Goal: Information Seeking & Learning: Learn about a topic

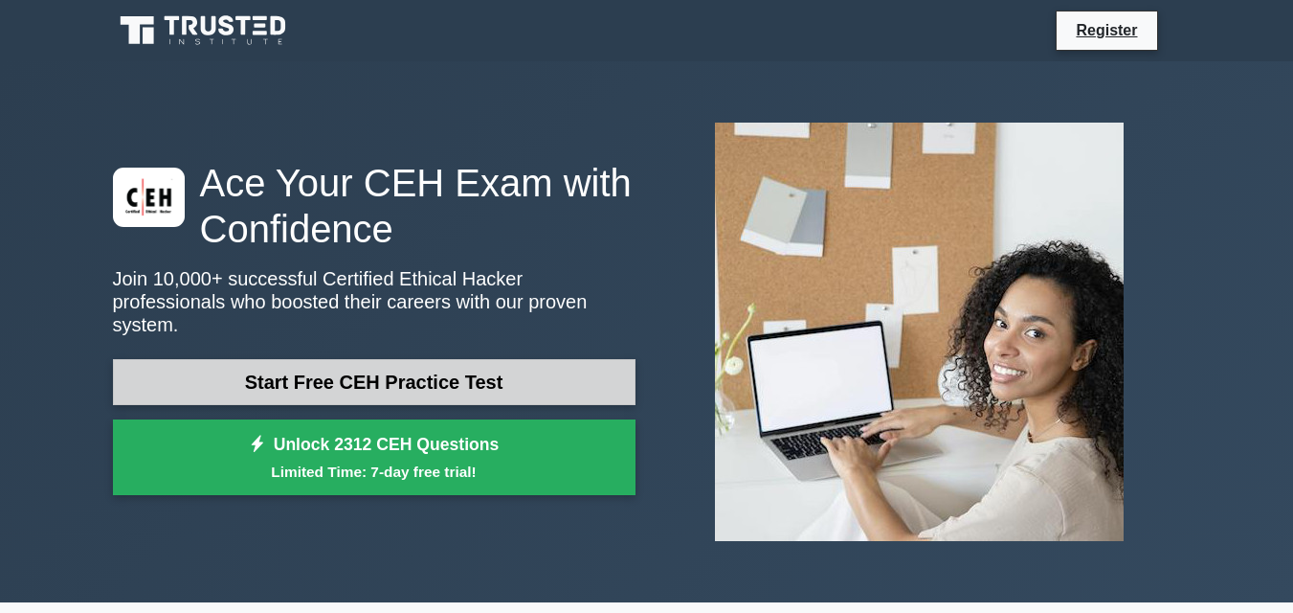
click at [443, 367] on link "Start Free CEH Practice Test" at bounding box center [374, 382] width 523 height 46
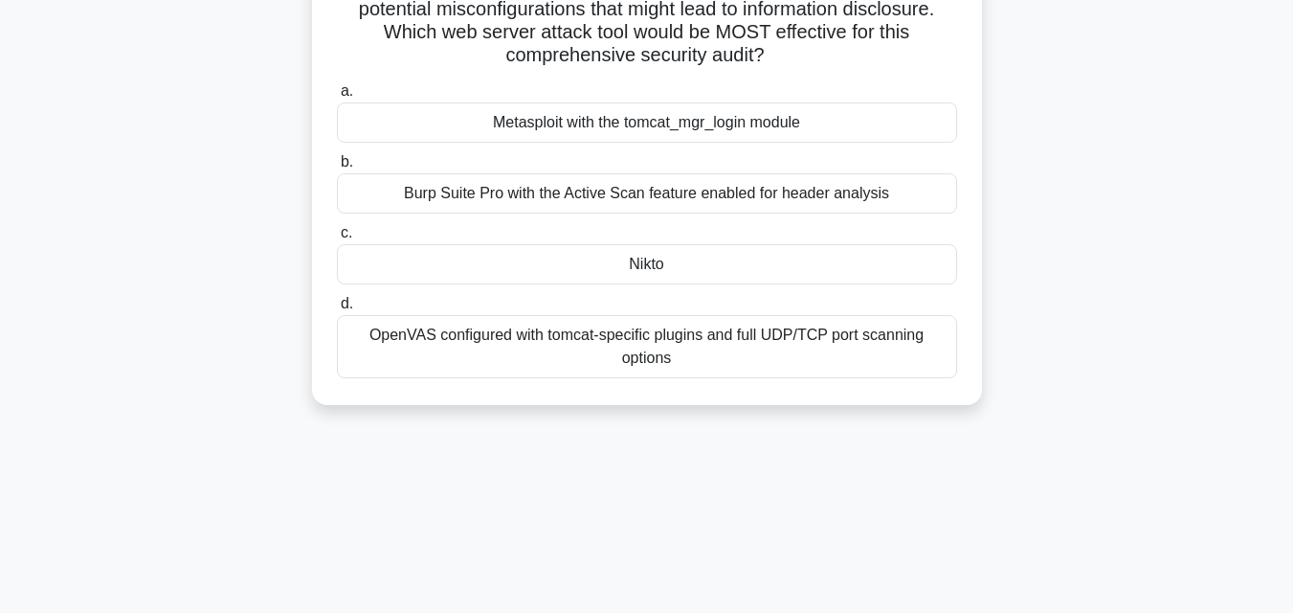
scroll to position [421, 0]
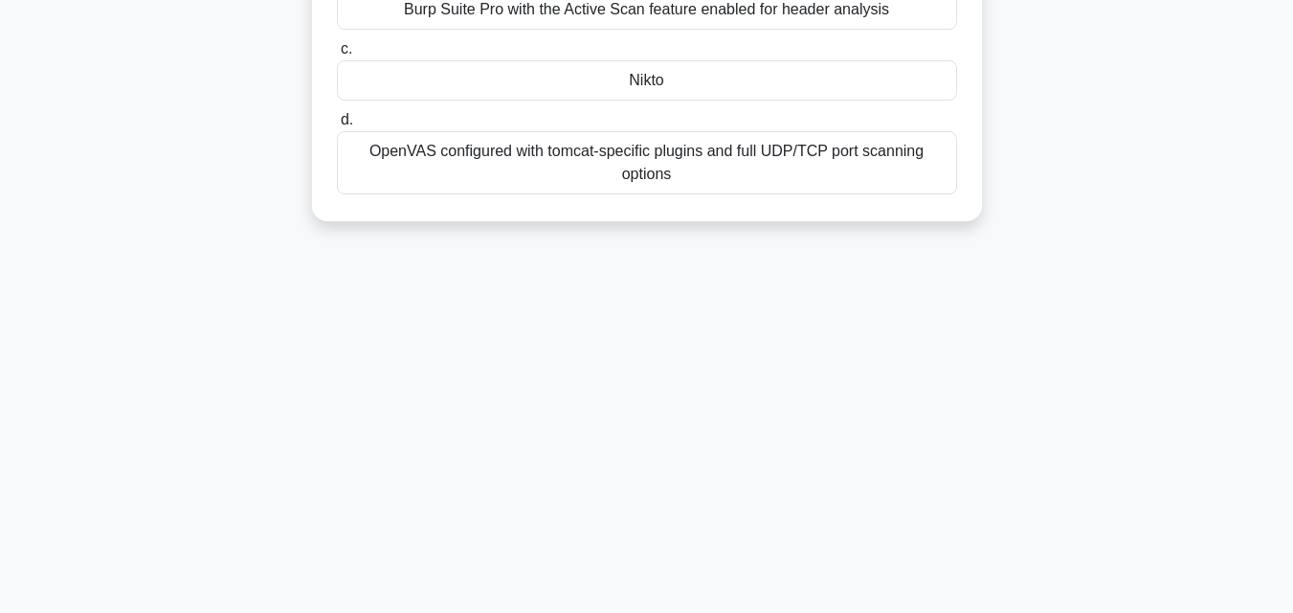
drag, startPoint x: 337, startPoint y: 149, endPoint x: 774, endPoint y: 231, distance: 445.0
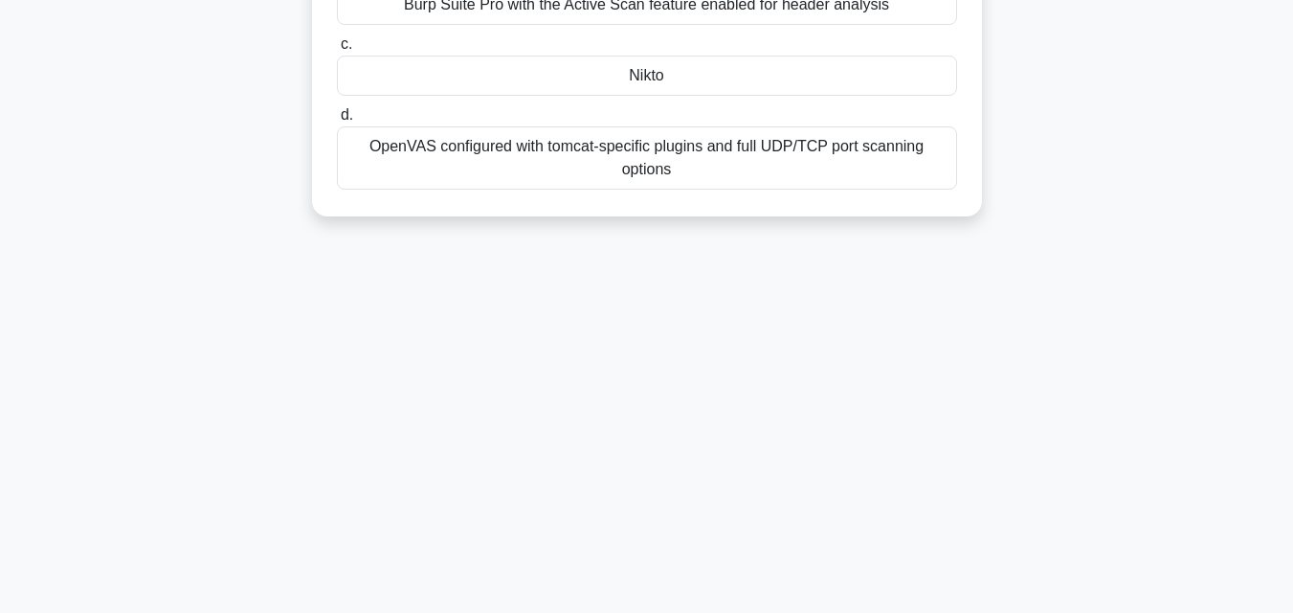
drag, startPoint x: 692, startPoint y: 147, endPoint x: 757, endPoint y: 156, distance: 65.7
click at [757, 156] on div "OpenVAS configured with tomcat-specific plugins and full UDP/TCP port scanning …" at bounding box center [647, 157] width 620 height 63
click at [337, 122] on input "d. OpenVAS configured with tomcat-specific plugins and full UDP/TCP port scanni…" at bounding box center [337, 115] width 0 height 12
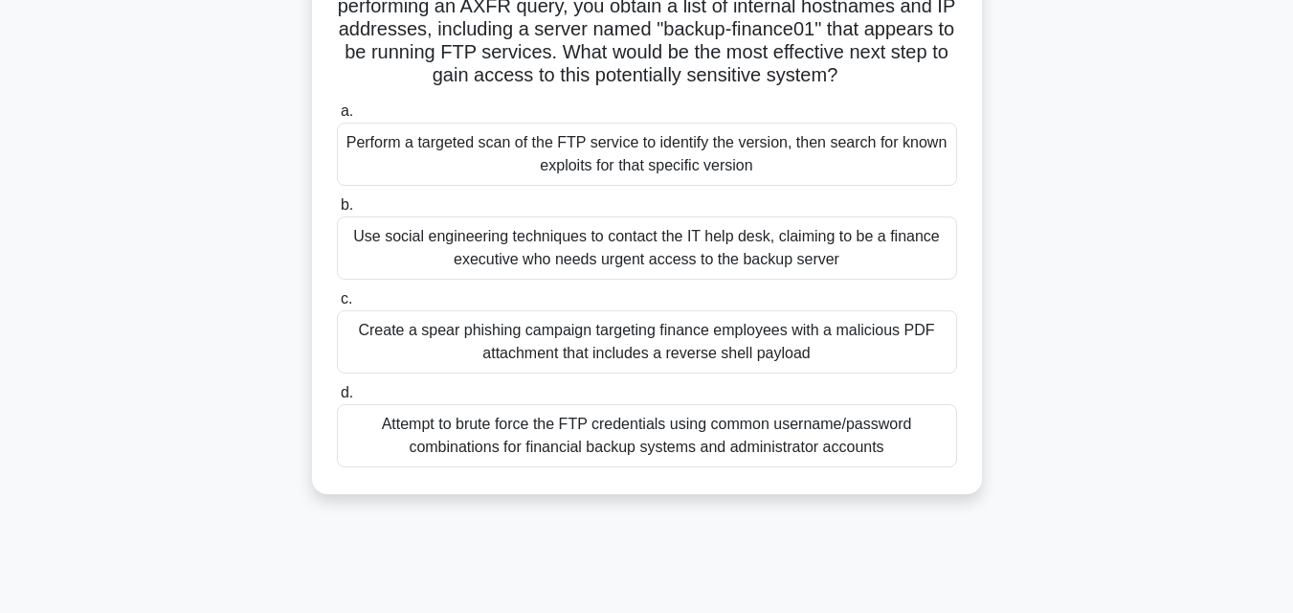
scroll to position [250, 0]
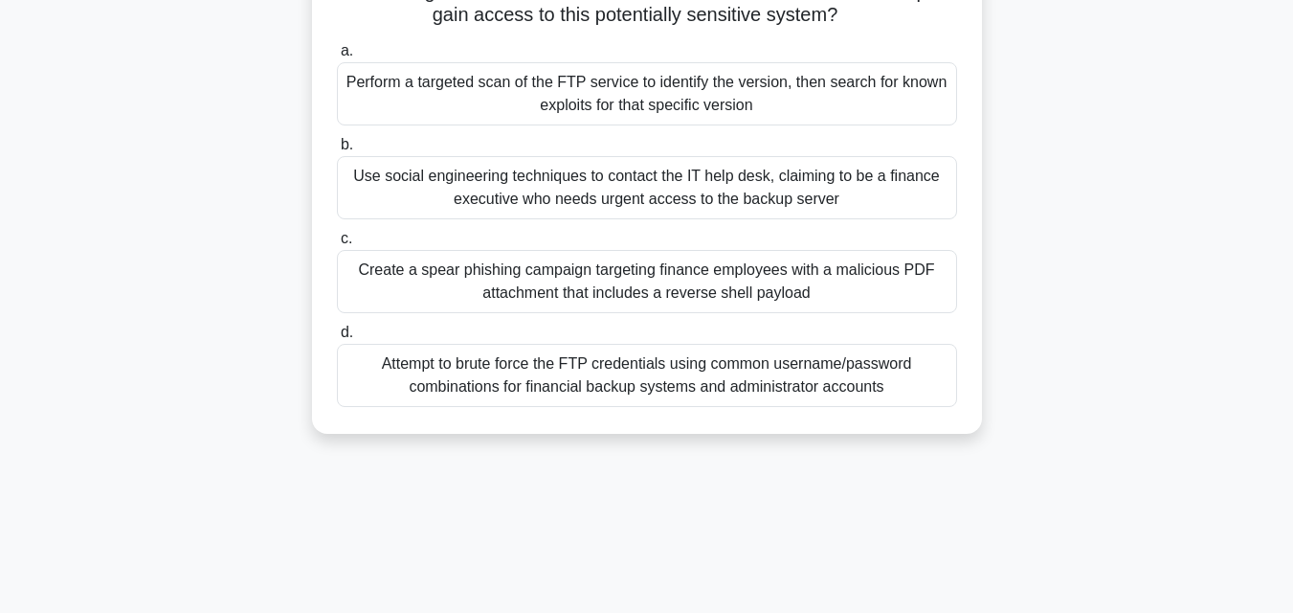
drag, startPoint x: 346, startPoint y: 153, endPoint x: 895, endPoint y: 415, distance: 608.9
click at [895, 415] on div "During a penetration test of a global financial firm, you've discovered their D…" at bounding box center [647, 145] width 655 height 561
copy div "During a penetration test of a global financial firm, you've discovered their D…"
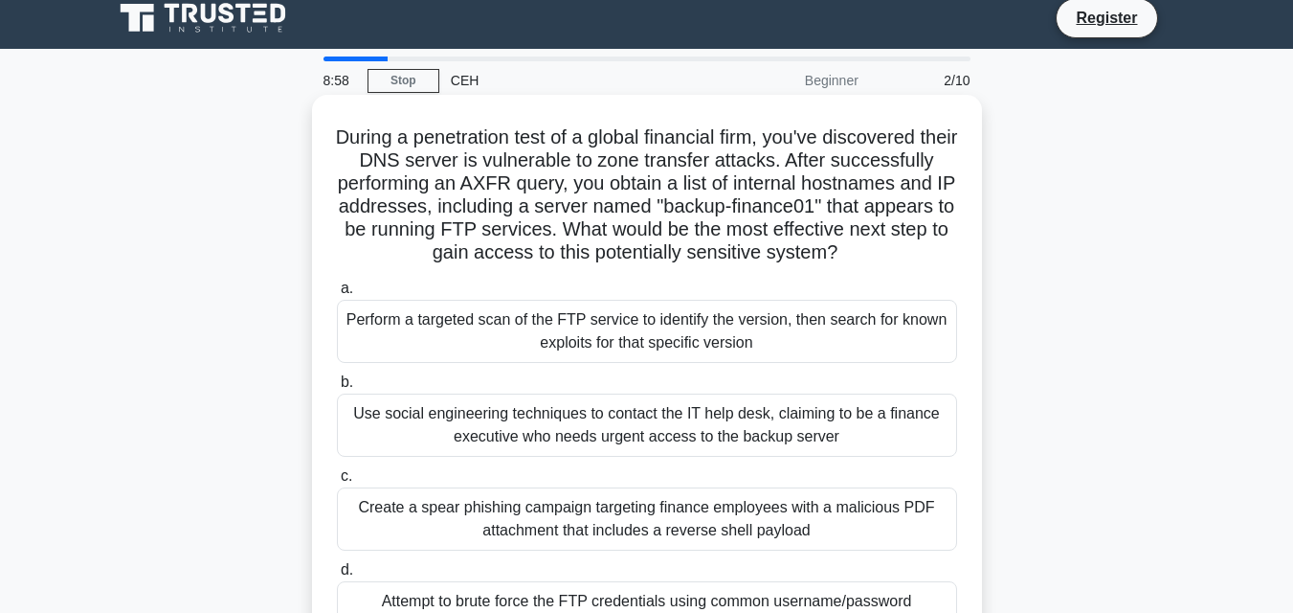
scroll to position [0, 0]
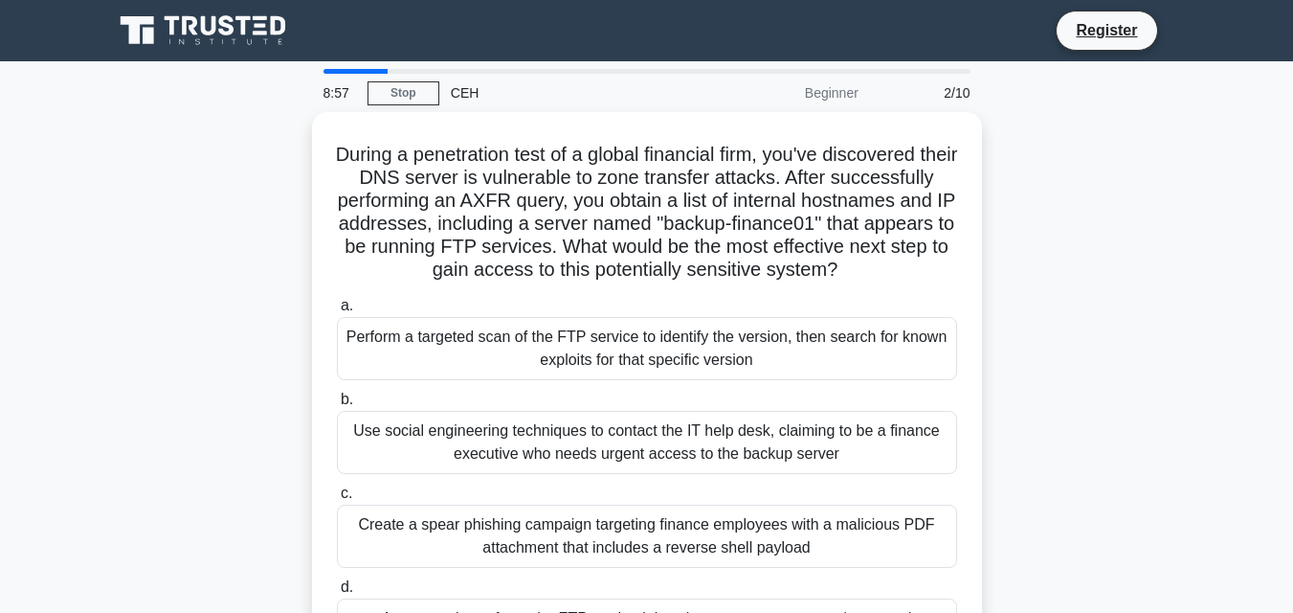
click at [300, 304] on div "During a penetration test of a global financial firm, you've discovered their D…" at bounding box center [646, 411] width 1091 height 599
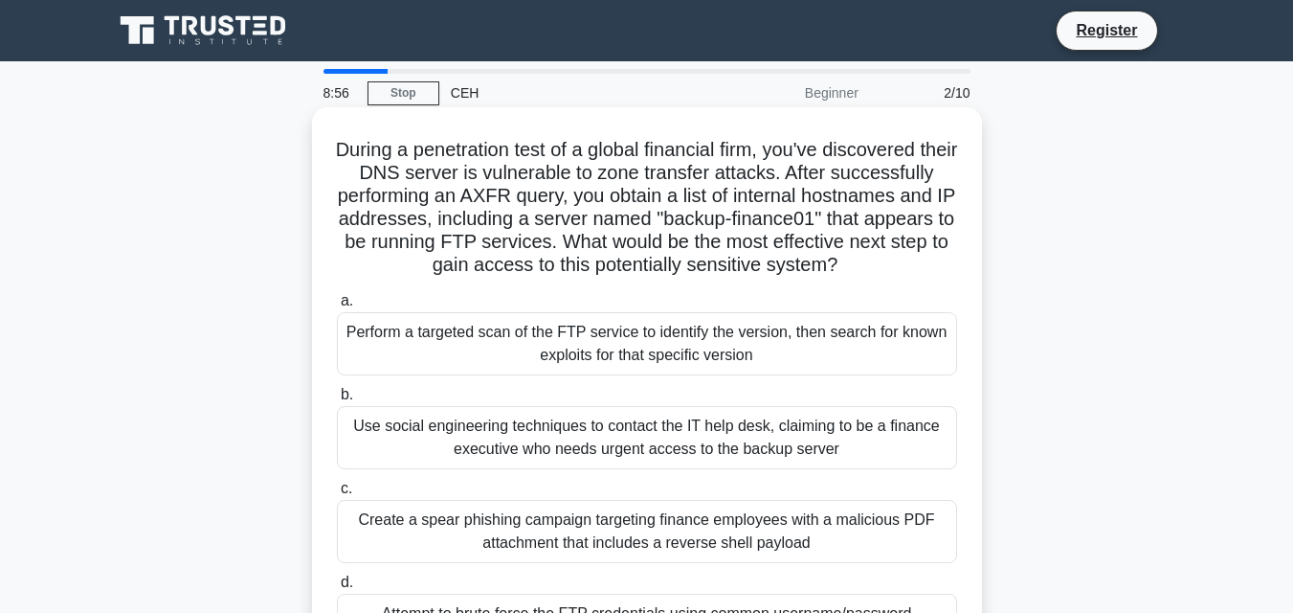
click at [408, 360] on div "Perform a targeted scan of the FTP service to identify the version, then search…" at bounding box center [647, 343] width 620 height 63
click at [337, 307] on input "a. Perform a targeted scan of the FTP service to identify the version, then sea…" at bounding box center [337, 301] width 0 height 12
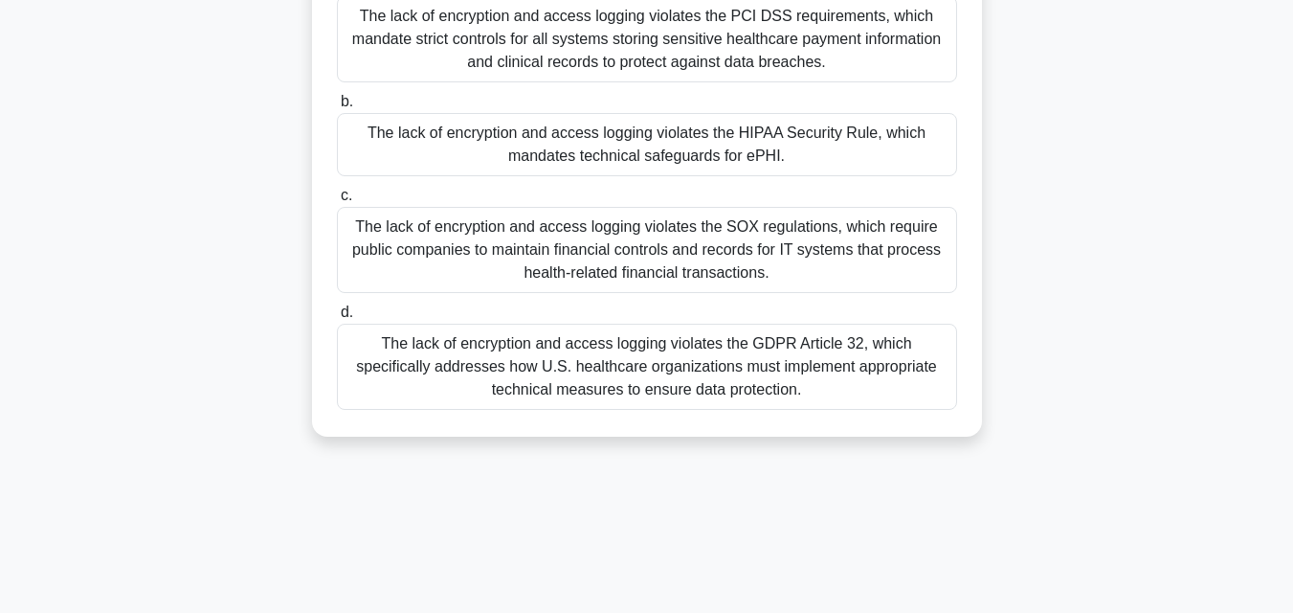
scroll to position [421, 0]
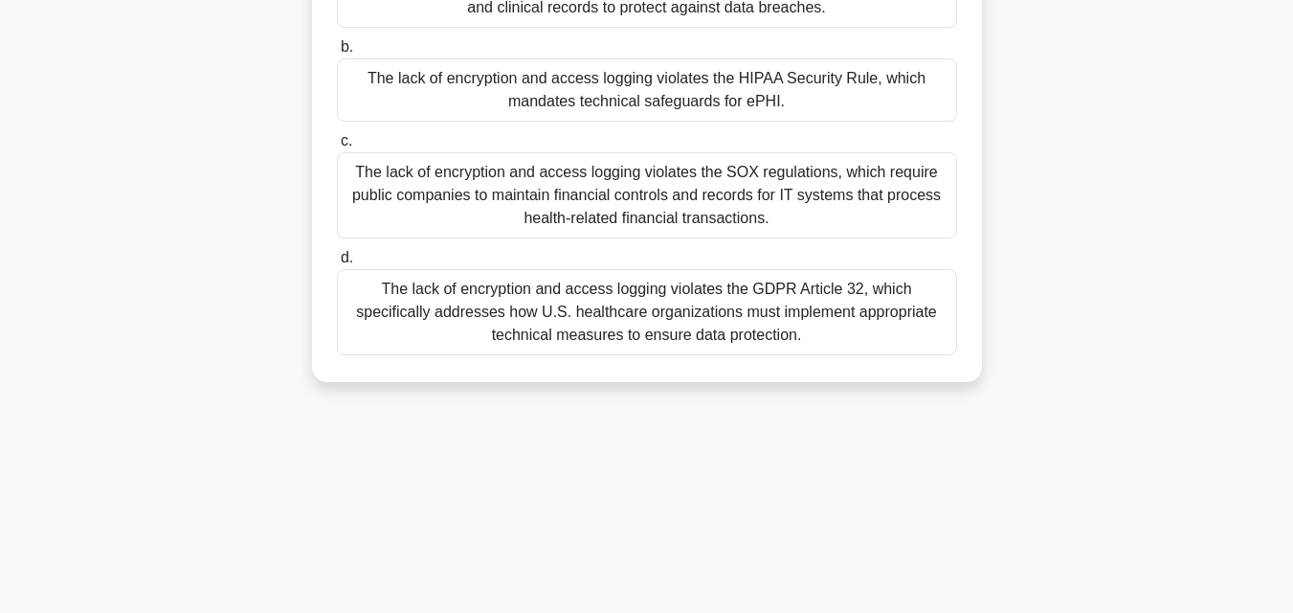
drag, startPoint x: 340, startPoint y: 154, endPoint x: 884, endPoint y: 416, distance: 603.7
click at [884, 416] on div "8:49 Stop CEH Beginner 3/10 A cybersecurity consulting firm is conducting a sec…" at bounding box center [646, 126] width 1091 height 957
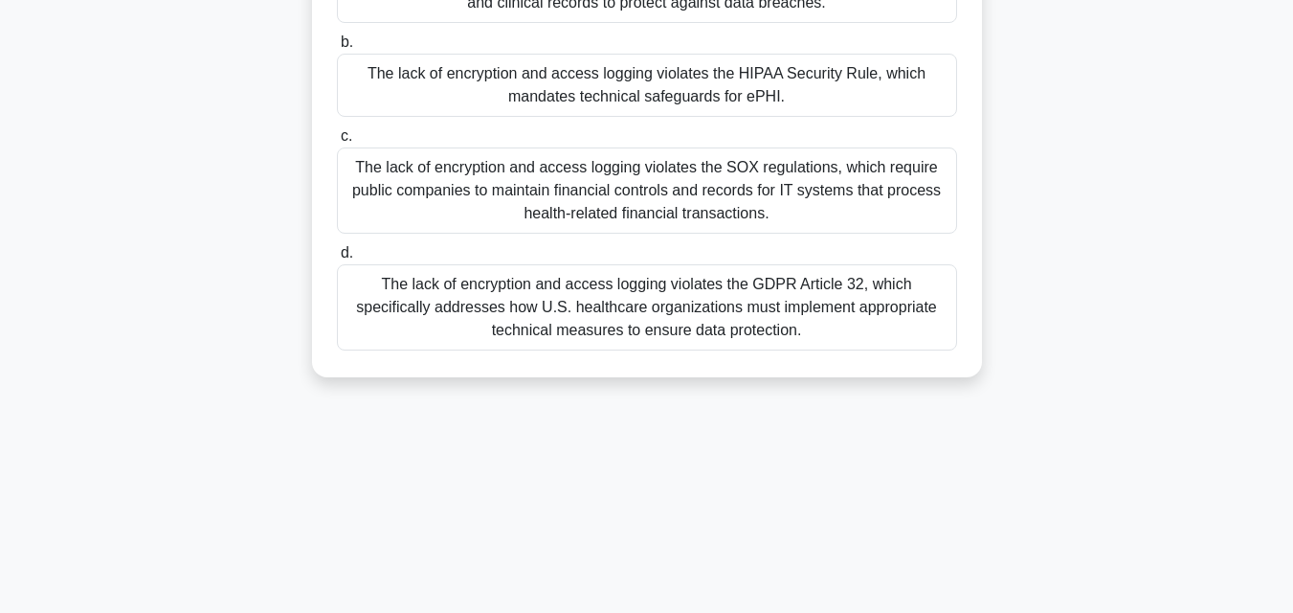
copy div "A cybersecurity consulting firm is conducting a security assessment for a healt…"
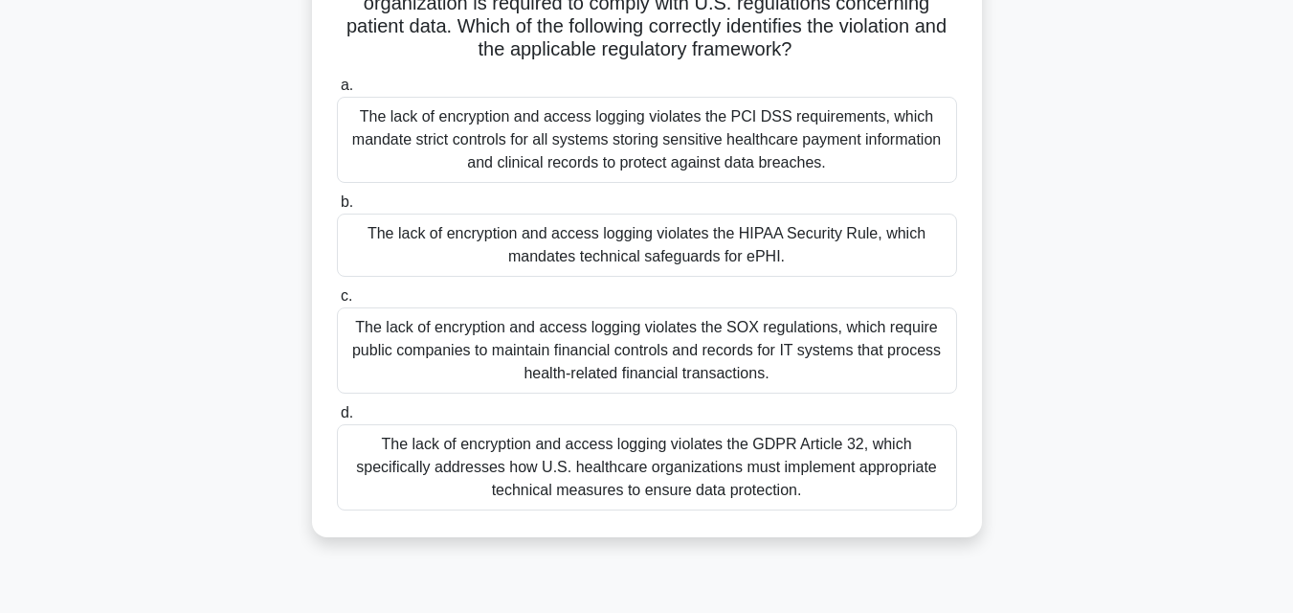
click at [325, 227] on div "b. The lack of encryption and access logging violates the HIPAA Security Rule, …" at bounding box center [646, 234] width 643 height 86
click at [430, 246] on div "The lack of encryption and access logging violates the HIPAA Security Rule, whi…" at bounding box center [647, 244] width 620 height 63
click at [337, 209] on input "b. The lack of encryption and access logging violates the HIPAA Security Rule, …" at bounding box center [337, 202] width 0 height 12
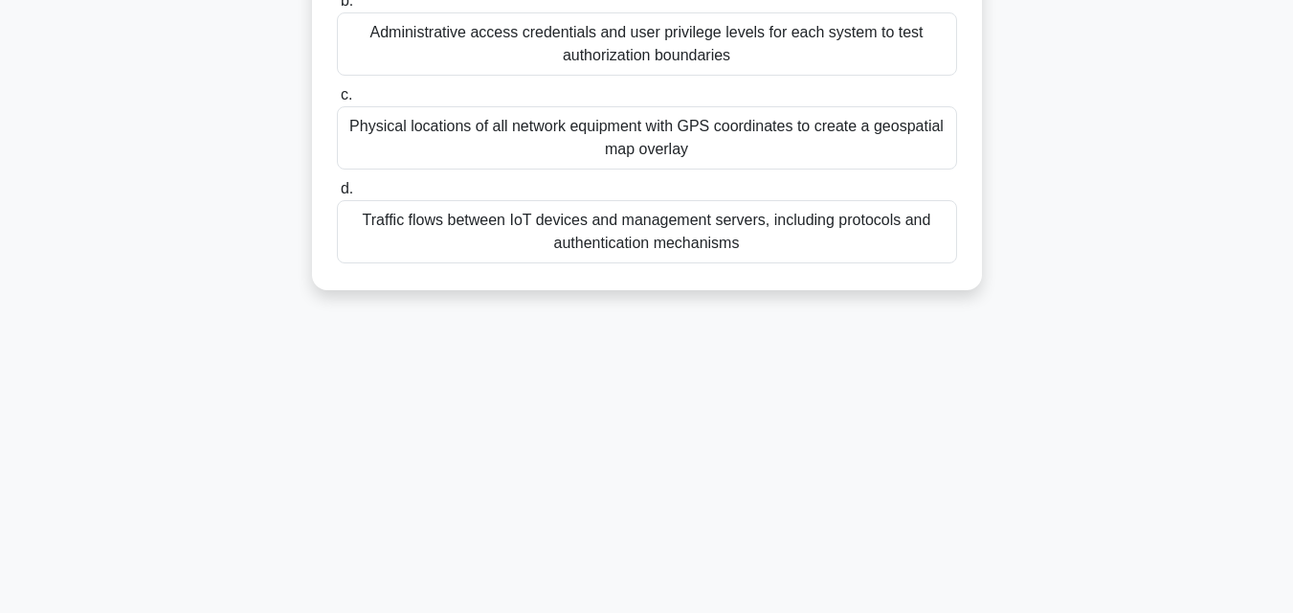
drag, startPoint x: 381, startPoint y: 146, endPoint x: 816, endPoint y: 357, distance: 483.4
click at [817, 360] on div "8:31 Stop CEH Beginner 4/10 You are conducting a security assessment for a smar…" at bounding box center [646, 126] width 1091 height 957
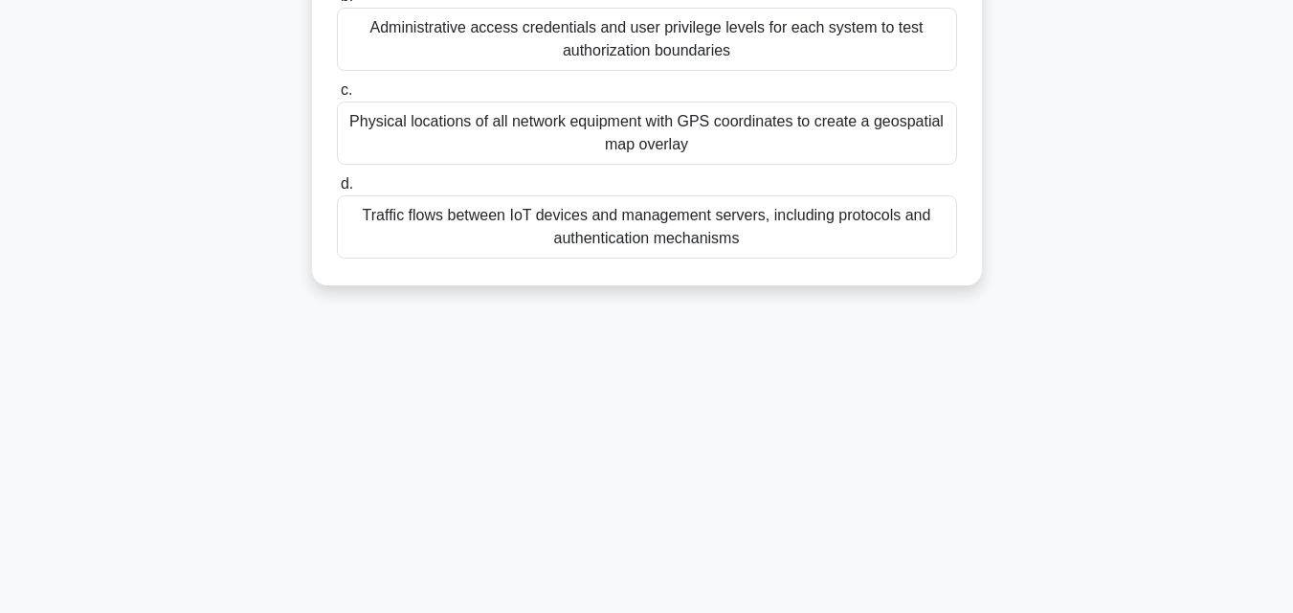
copy div "You are conducting a security assessment for a smart building implementation wh…"
click at [385, 255] on div "Traffic flows between IoT devices and management servers, including protocols a…" at bounding box center [647, 226] width 620 height 63
click at [337, 191] on input "d. Traffic flows between IoT devices and management servers, including protocol…" at bounding box center [337, 184] width 0 height 12
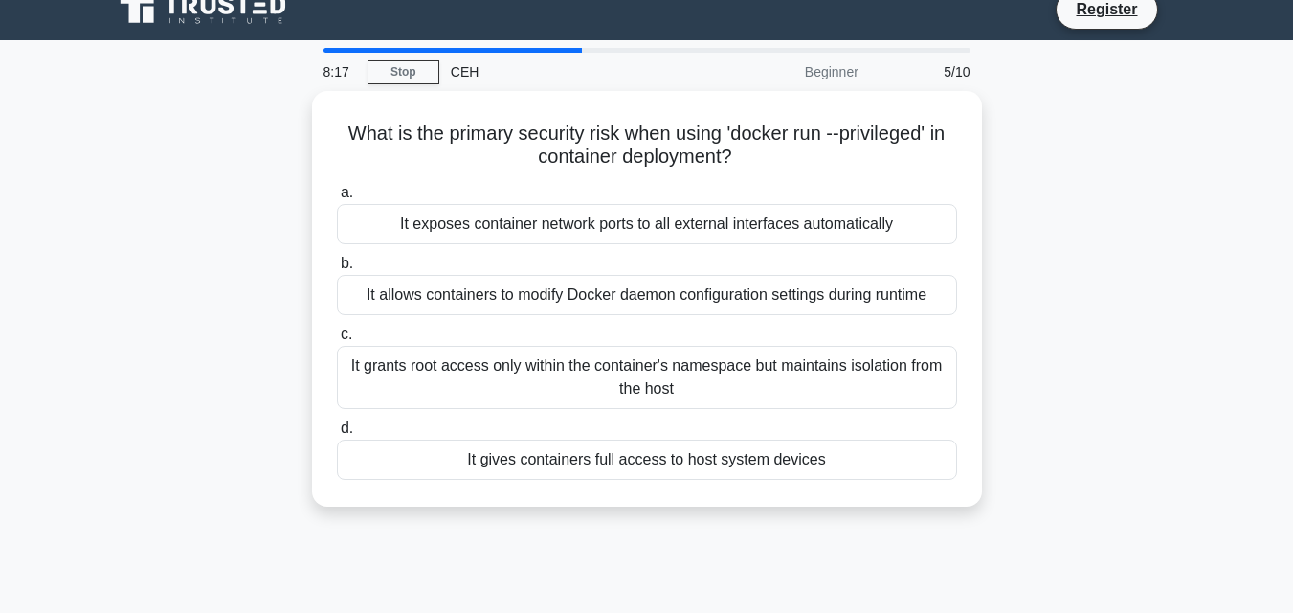
scroll to position [0, 0]
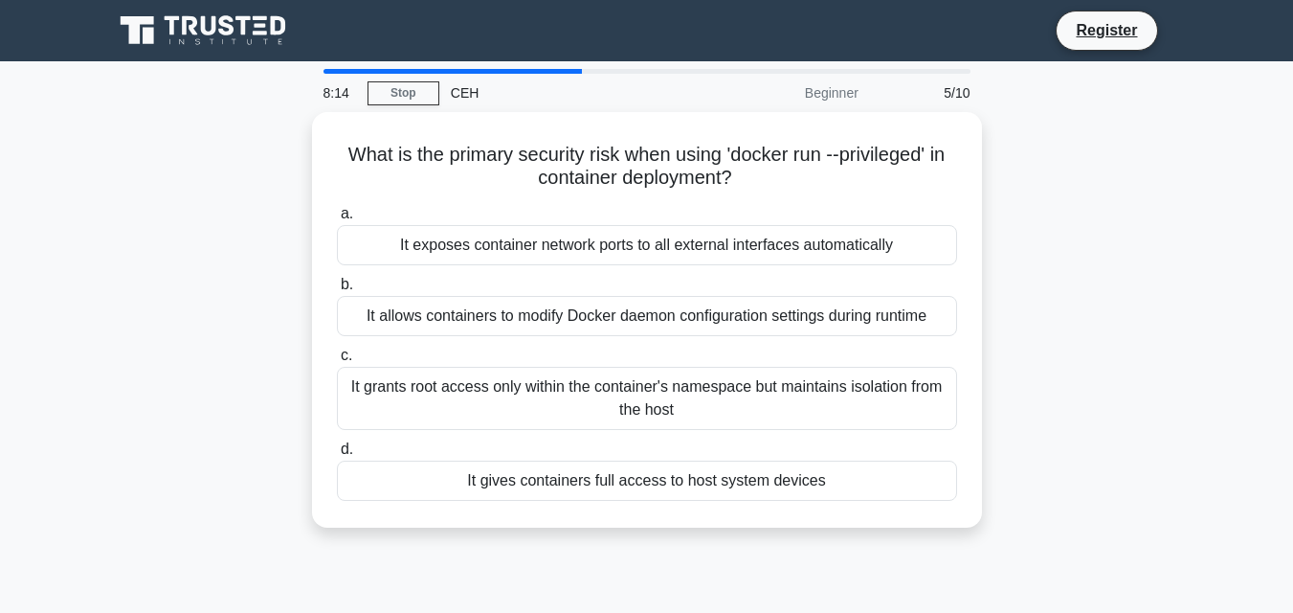
drag, startPoint x: 338, startPoint y: 147, endPoint x: 1031, endPoint y: 505, distance: 780.1
click at [1031, 505] on div "What is the primary security risk when using 'docker run --privileged' in conta…" at bounding box center [646, 331] width 1091 height 438
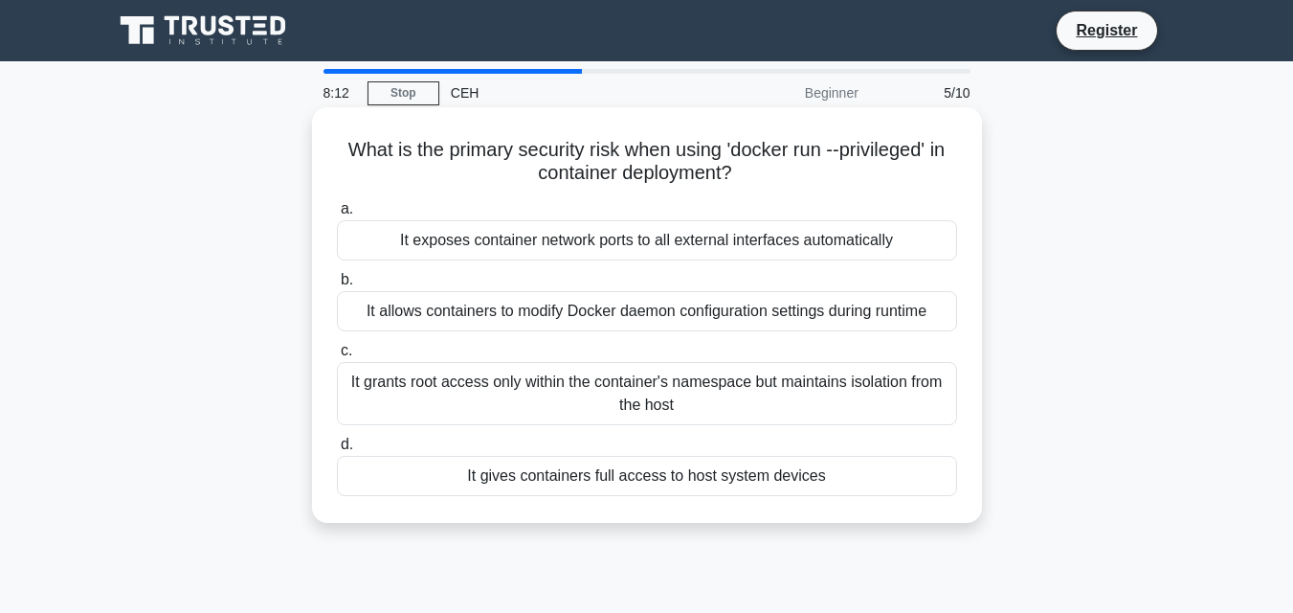
copy div "What is the primary security risk when using 'docker run --privileged' in conta…"
click at [498, 445] on label "d. It gives containers full access to host system devices" at bounding box center [647, 464] width 620 height 63
click at [337, 445] on input "d. It gives containers full access to host system devices" at bounding box center [337, 444] width 0 height 12
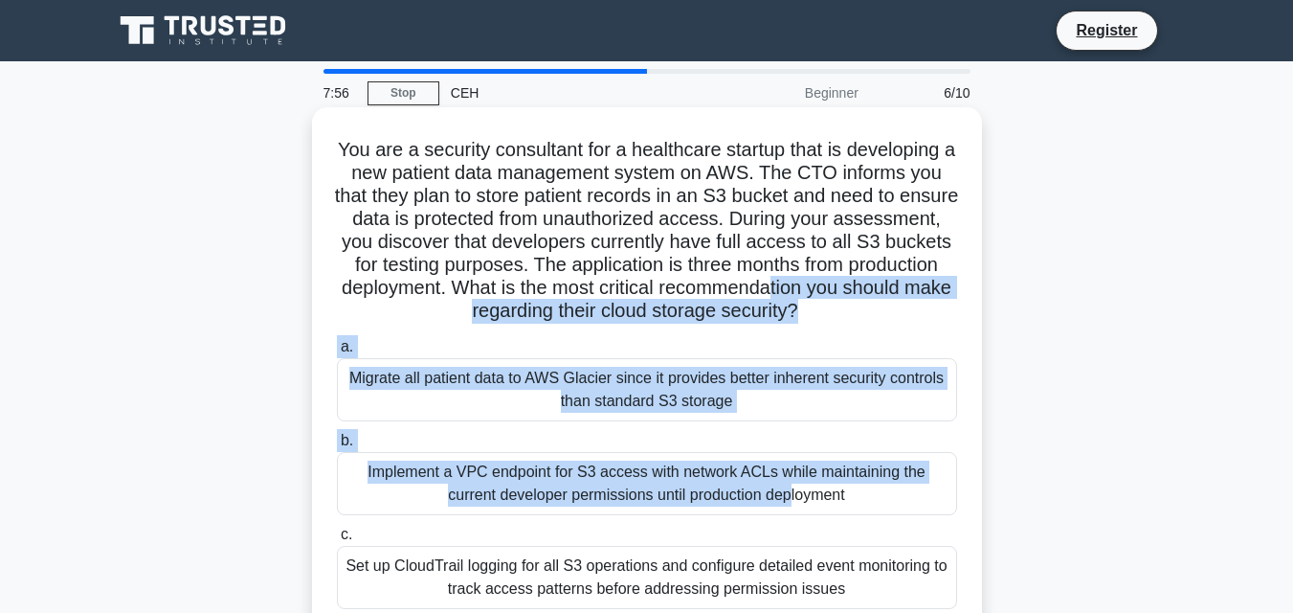
drag, startPoint x: 505, startPoint y: 483, endPoint x: 480, endPoint y: 318, distance: 167.5
click at [480, 318] on div "You are a security consultant for a healthcare startup that is developing a new…" at bounding box center [647, 418] width 655 height 607
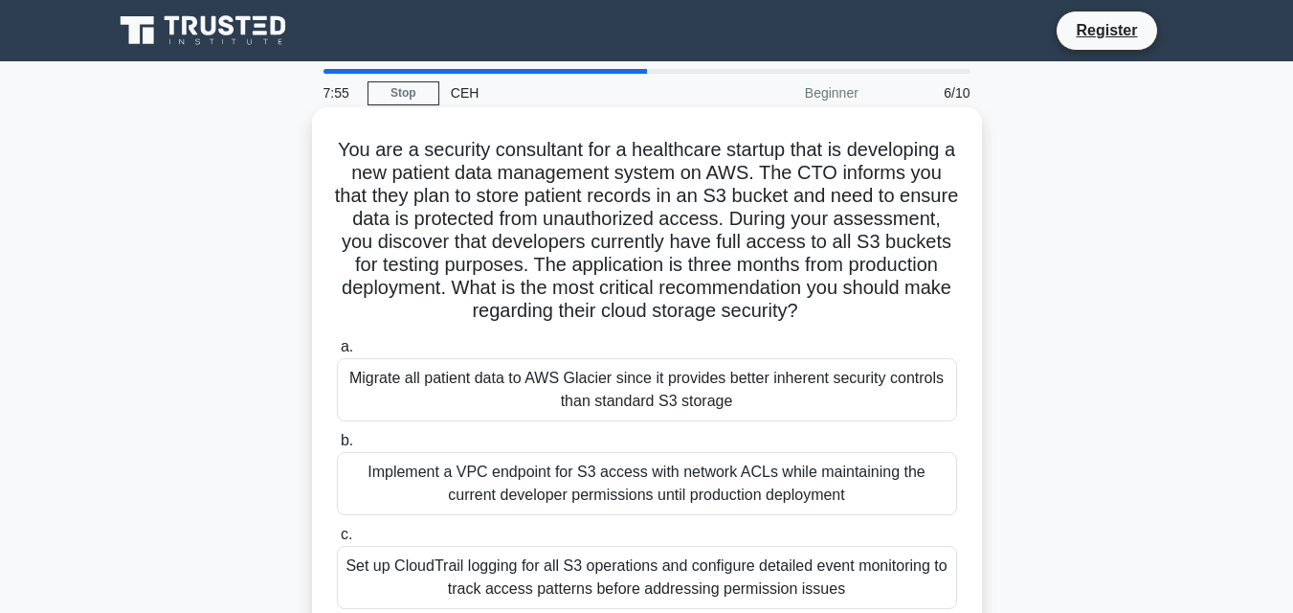
click at [331, 304] on div "You are a security consultant for a healthcare startup that is developing a new…" at bounding box center [647, 418] width 655 height 607
click at [336, 148] on h5 "You are a security consultant for a healthcare startup that is developing a new…" at bounding box center [647, 231] width 624 height 186
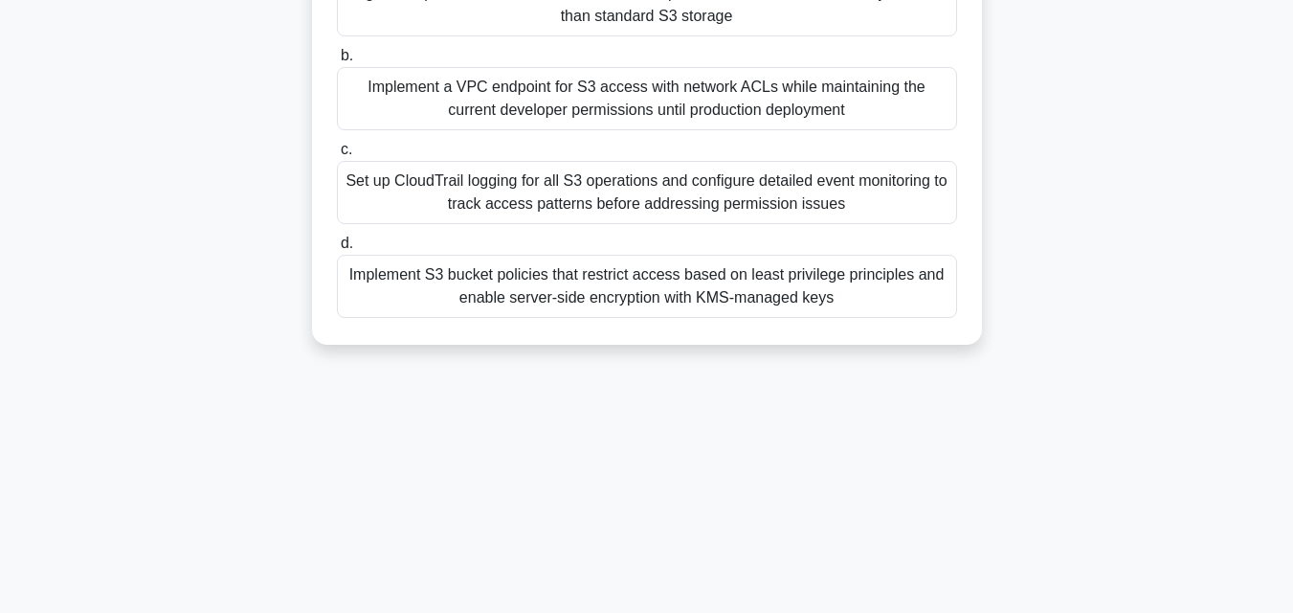
scroll to position [421, 0]
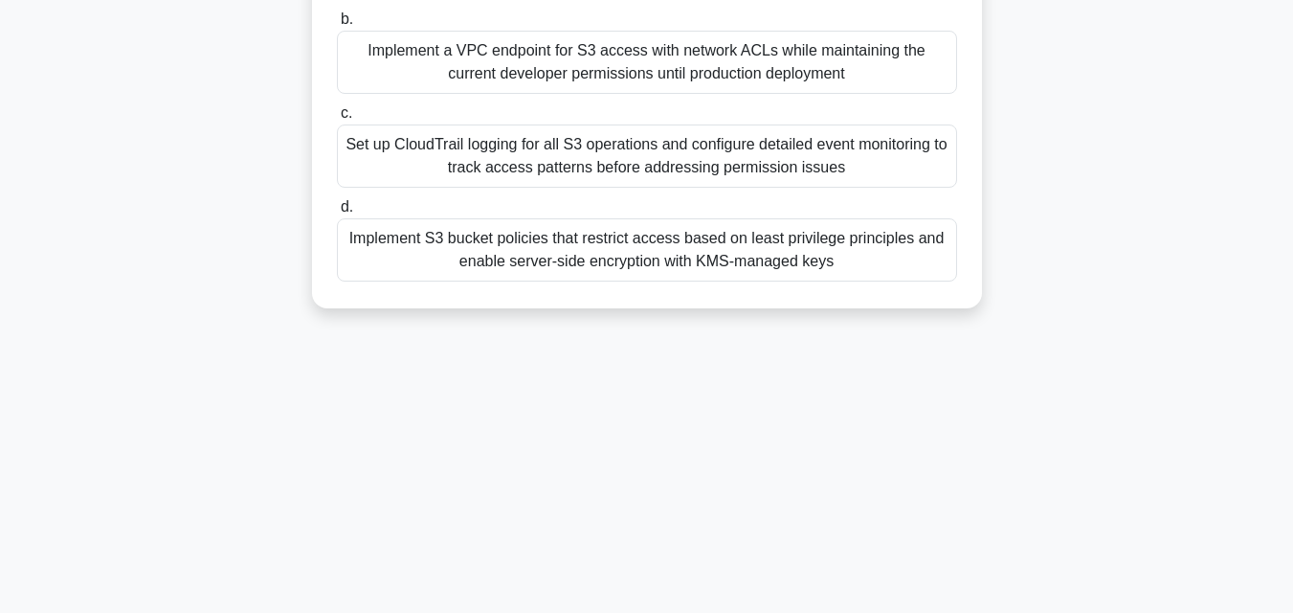
drag, startPoint x: 340, startPoint y: 148, endPoint x: 872, endPoint y: 283, distance: 549.1
copy div "You are a security consultant for a healthcare startup that is developing a new…"
click at [436, 259] on div "Implement S3 bucket policies that restrict access based on least privilege prin…" at bounding box center [647, 249] width 620 height 63
click at [337, 213] on input "d. Implement S3 bucket policies that restrict access based on least privilege p…" at bounding box center [337, 207] width 0 height 12
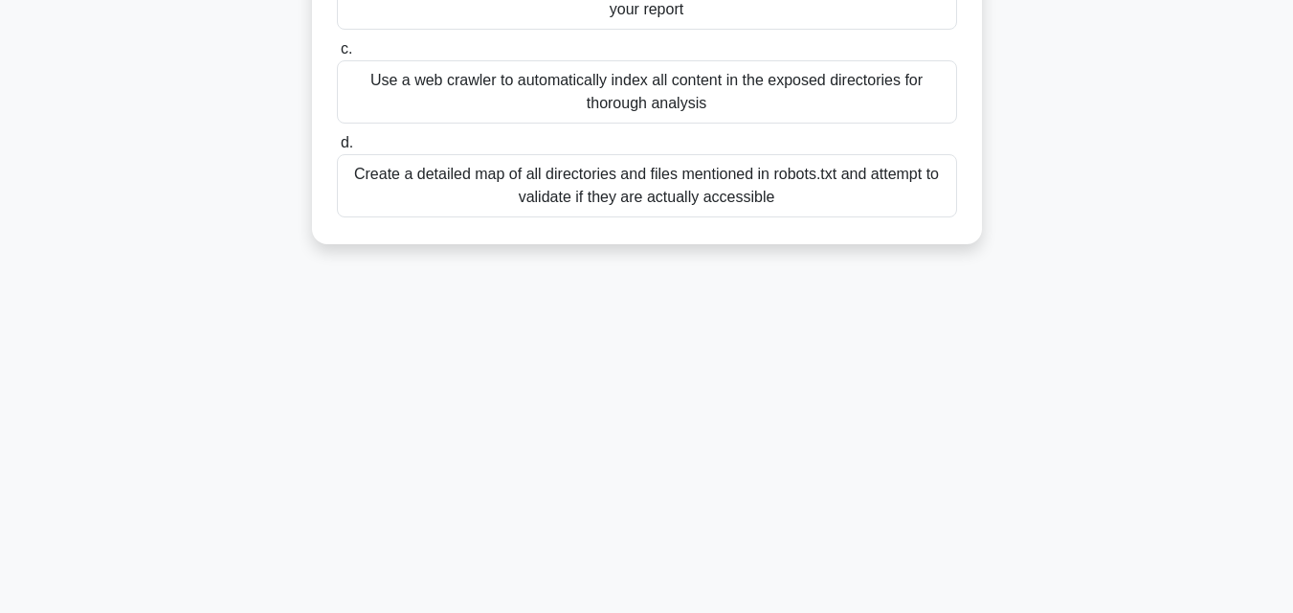
drag, startPoint x: 347, startPoint y: 152, endPoint x: 792, endPoint y: 357, distance: 490.0
click at [792, 357] on div "7:36 Stop CEH Beginner 7/10 As a security consultant for a financial institutio…" at bounding box center [646, 126] width 1091 height 957
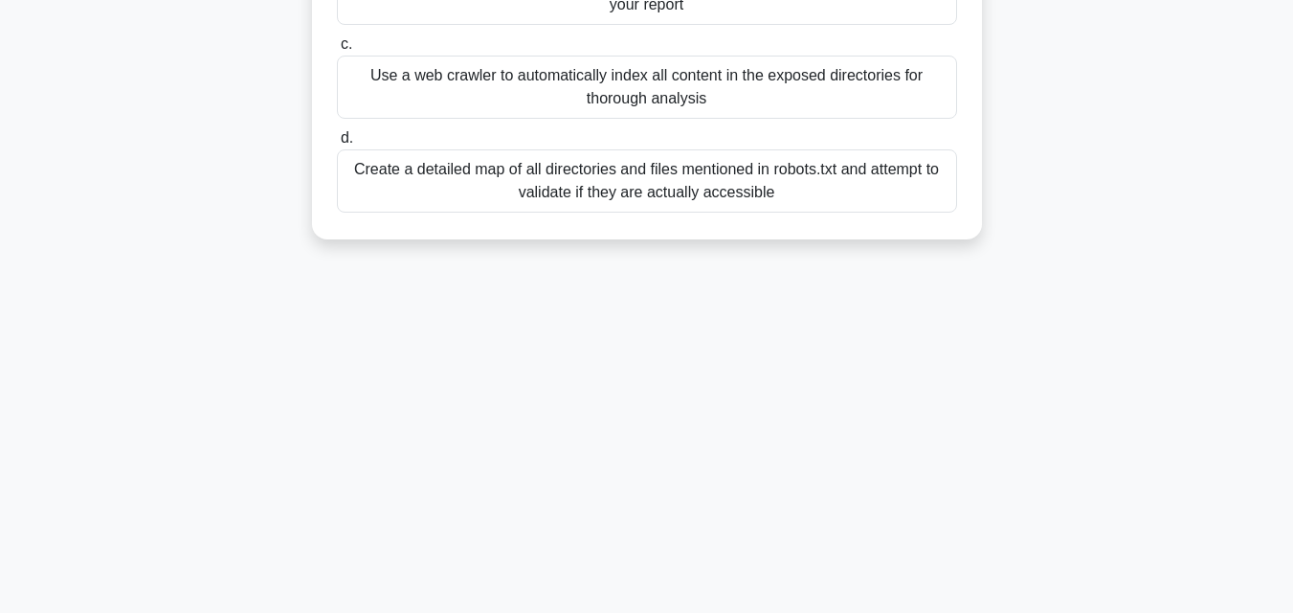
copy div "As a security consultant for a financial institution, you are conducting websit…"
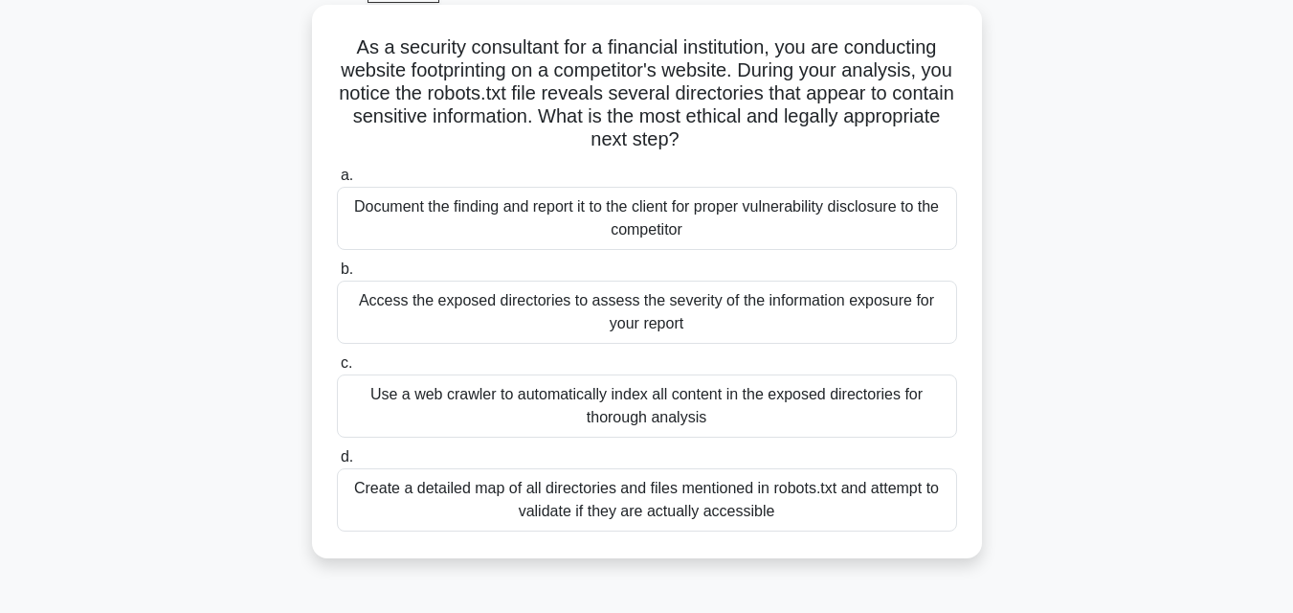
click at [397, 226] on div "Document the finding and report it to the client for proper vulnerability discl…" at bounding box center [647, 218] width 620 height 63
click at [337, 182] on input "a. Document the finding and report it to the client for proper vulnerability di…" at bounding box center [337, 175] width 0 height 12
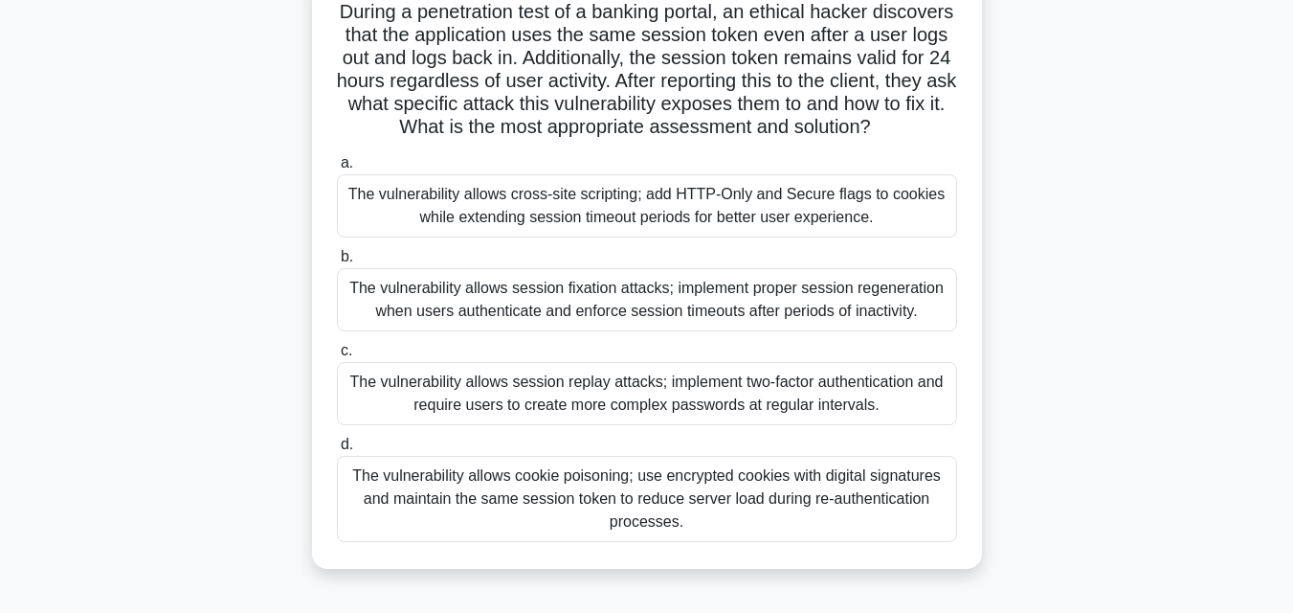
scroll to position [376, 0]
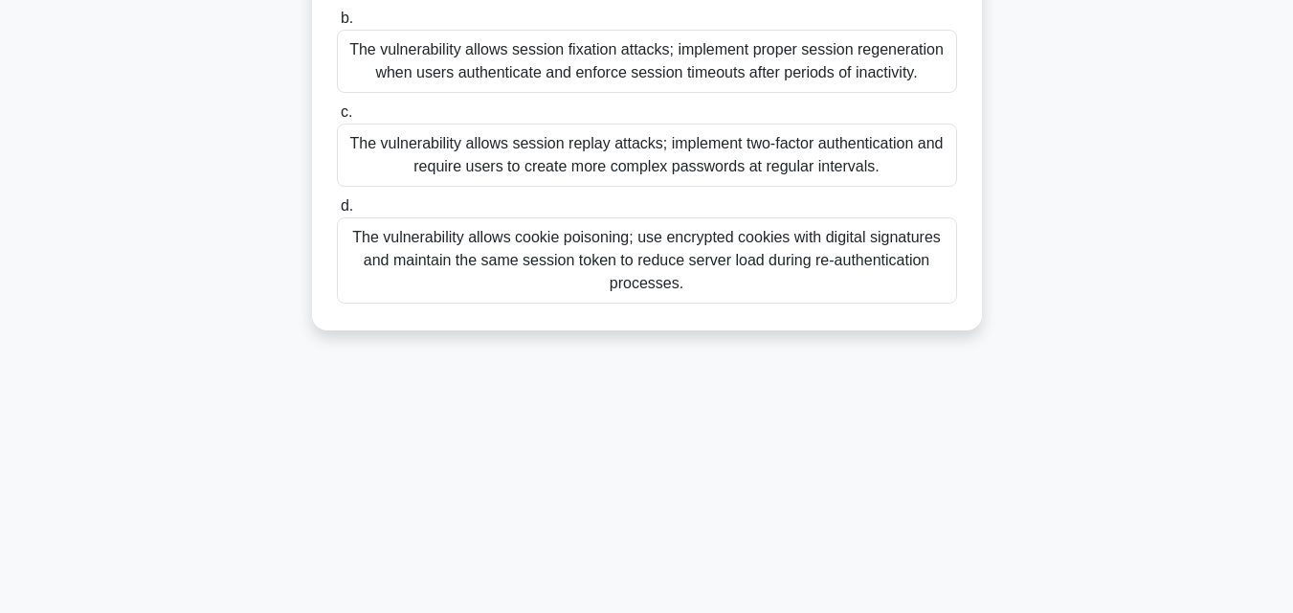
drag, startPoint x: 377, startPoint y: 151, endPoint x: 883, endPoint y: 306, distance: 528.7
click at [883, 306] on div "During a penetration test of a banking portal, an ethical hacker discovers that…" at bounding box center [647, 31] width 655 height 584
copy div "During a penetration test of a banking portal, an ethical hacker discovers that…"
click at [431, 77] on div "The vulnerability allows session fixation attacks; implement proper session reg…" at bounding box center [647, 61] width 620 height 63
click at [337, 25] on input "b. The vulnerability allows session fixation attacks; implement proper session …" at bounding box center [337, 18] width 0 height 12
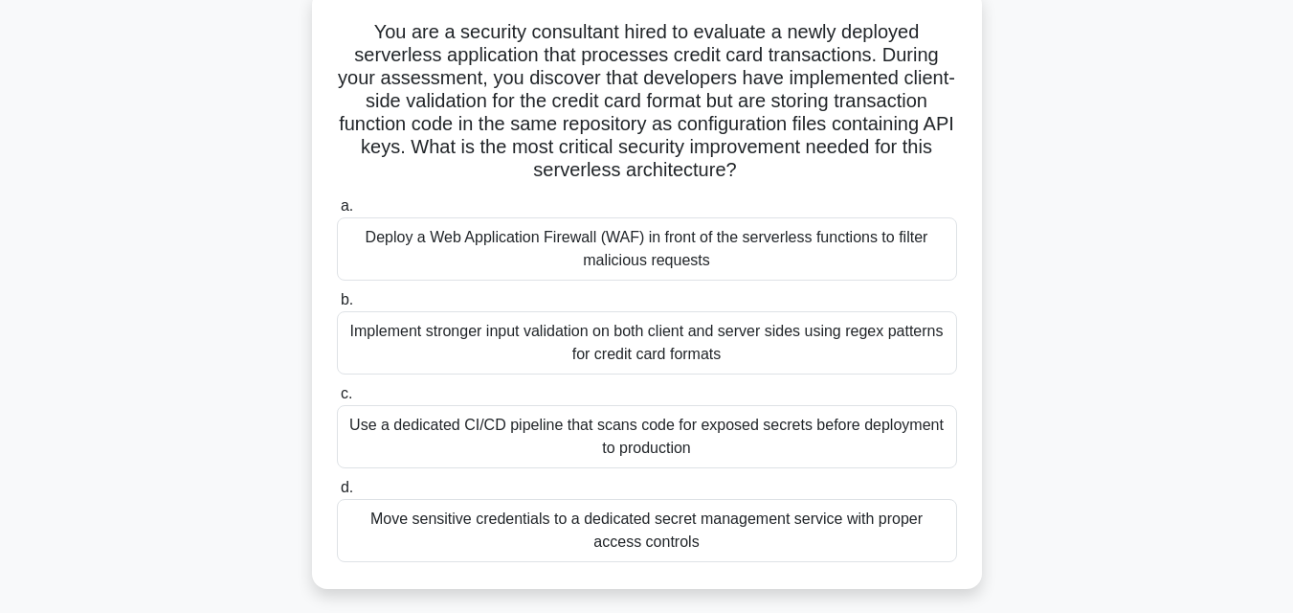
scroll to position [175, 0]
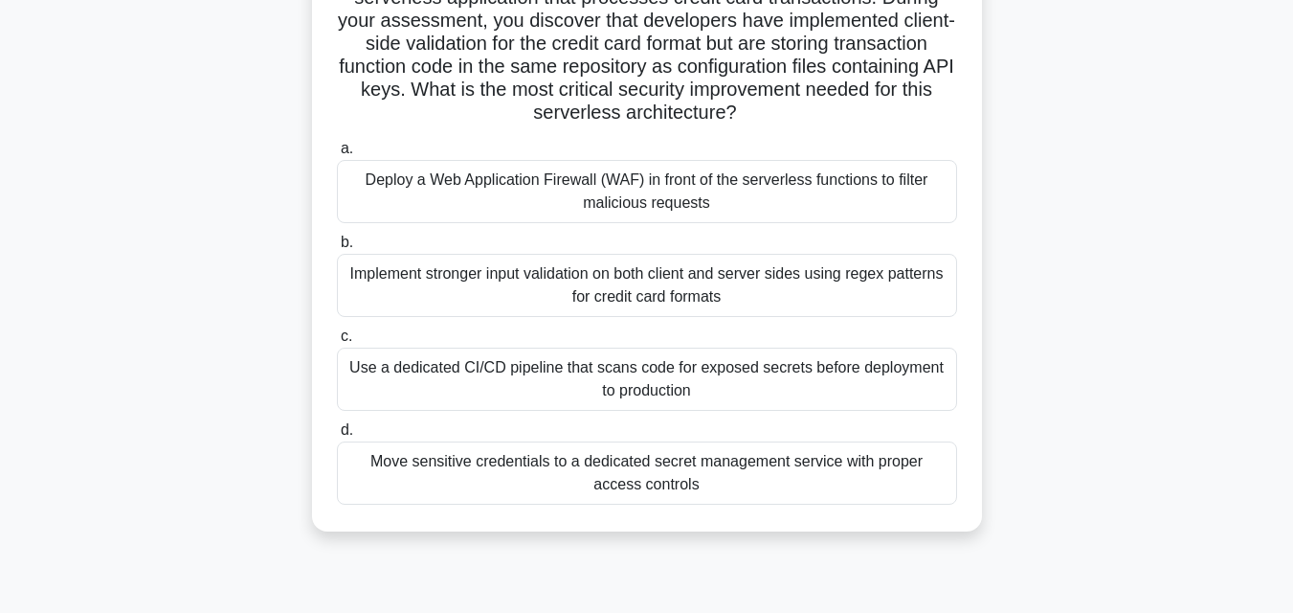
drag, startPoint x: 370, startPoint y: 149, endPoint x: 729, endPoint y: 480, distance: 487.8
click at [729, 480] on div "You are a security consultant hired to evaluate a newly deployed serverless app…" at bounding box center [647, 232] width 655 height 584
copy div "You are a security consultant hired to evaluate a newly deployed serverless app…"
click at [488, 451] on div "Move sensitive credentials to a dedicated secret management service with proper…" at bounding box center [647, 472] width 620 height 63
click at [337, 437] on input "d. Move sensitive credentials to a dedicated secret management service with pro…" at bounding box center [337, 430] width 0 height 12
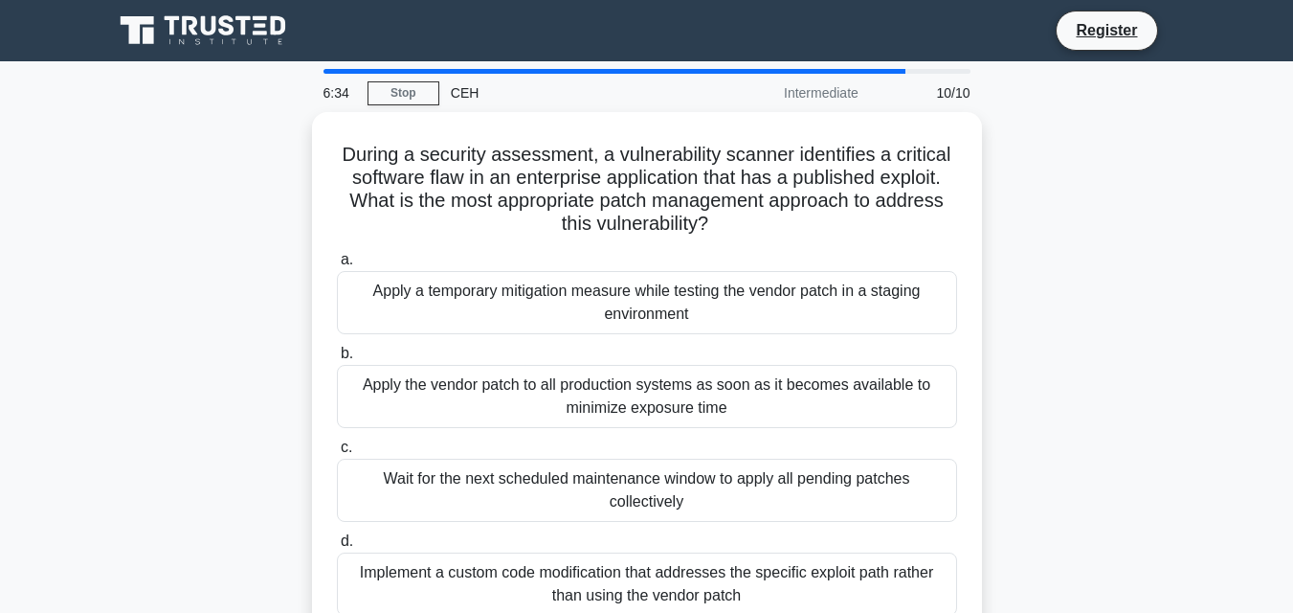
scroll to position [421, 0]
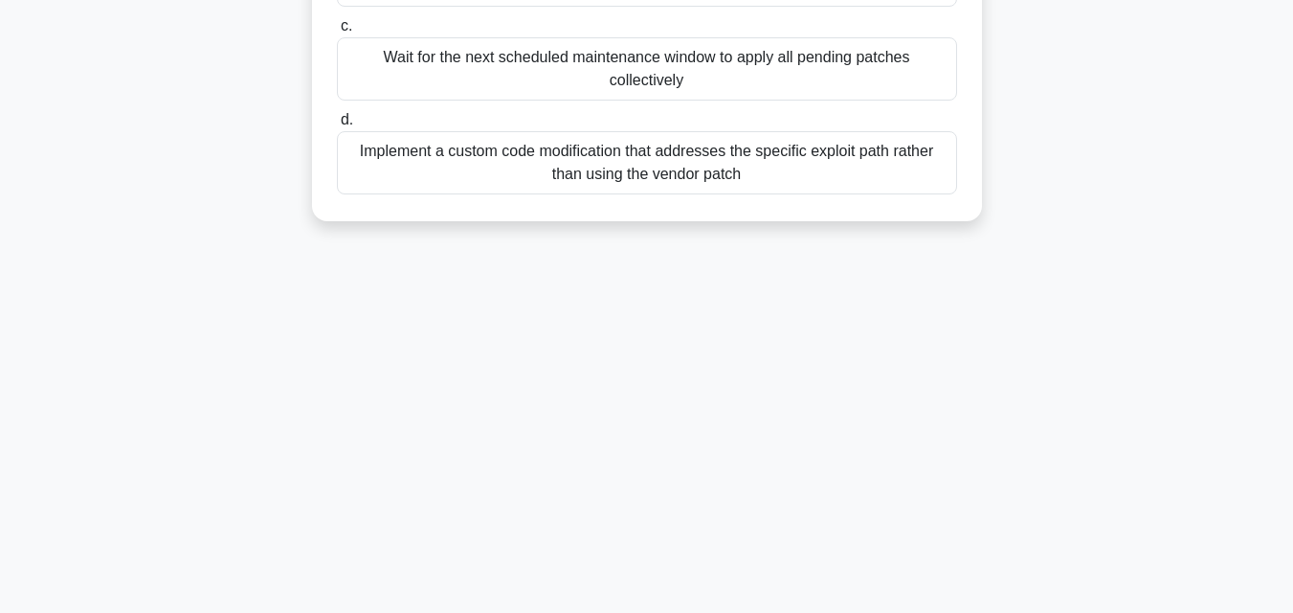
drag, startPoint x: 341, startPoint y: 152, endPoint x: 775, endPoint y: 299, distance: 458.7
click at [775, 299] on div "6:34 Stop CEH Intermediate 10/10 During a security assessment, a vulnerability …" at bounding box center [646, 126] width 1091 height 957
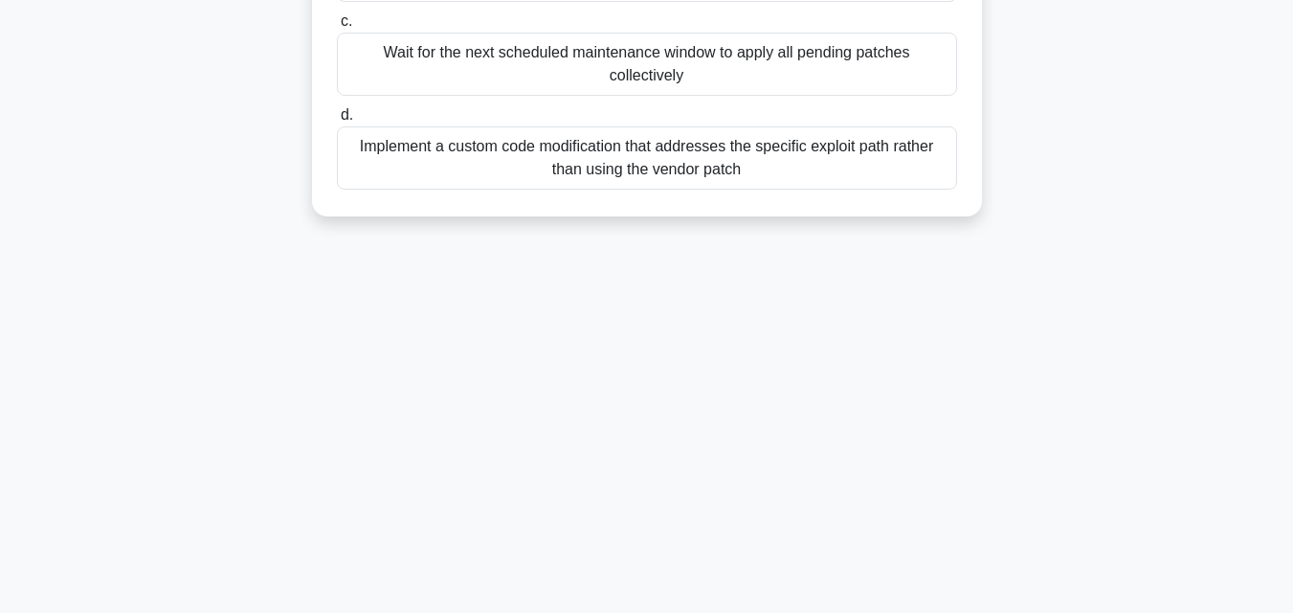
copy div "During a security assessment, a vulnerability scanner identifies a critical sof…"
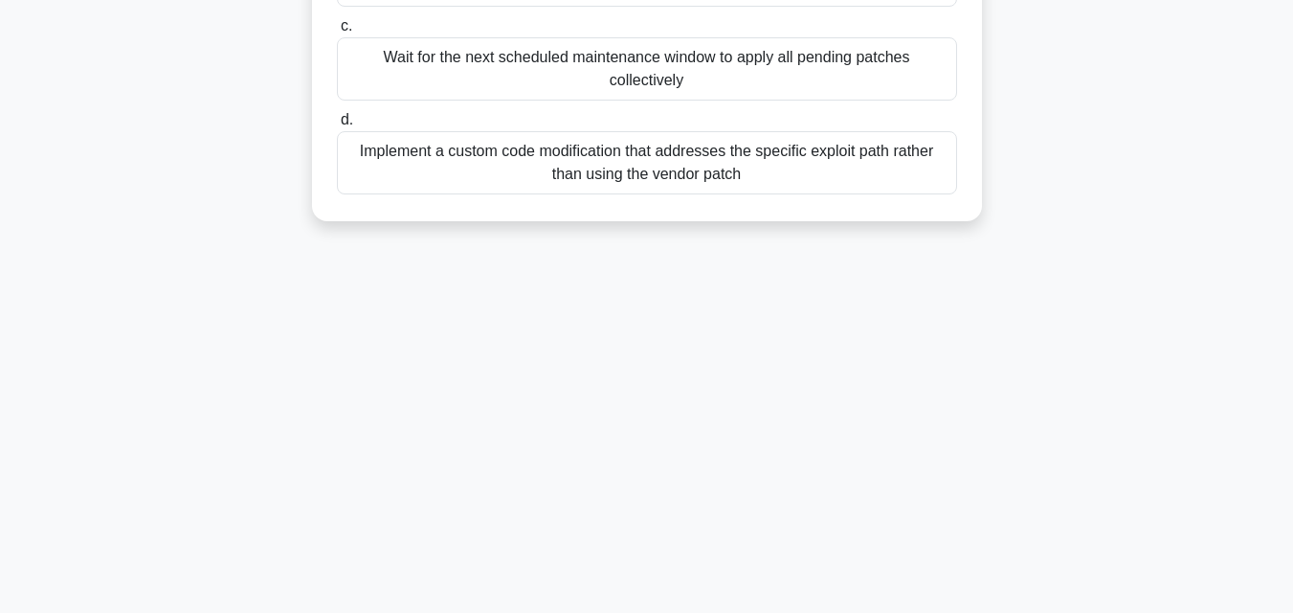
scroll to position [102, 0]
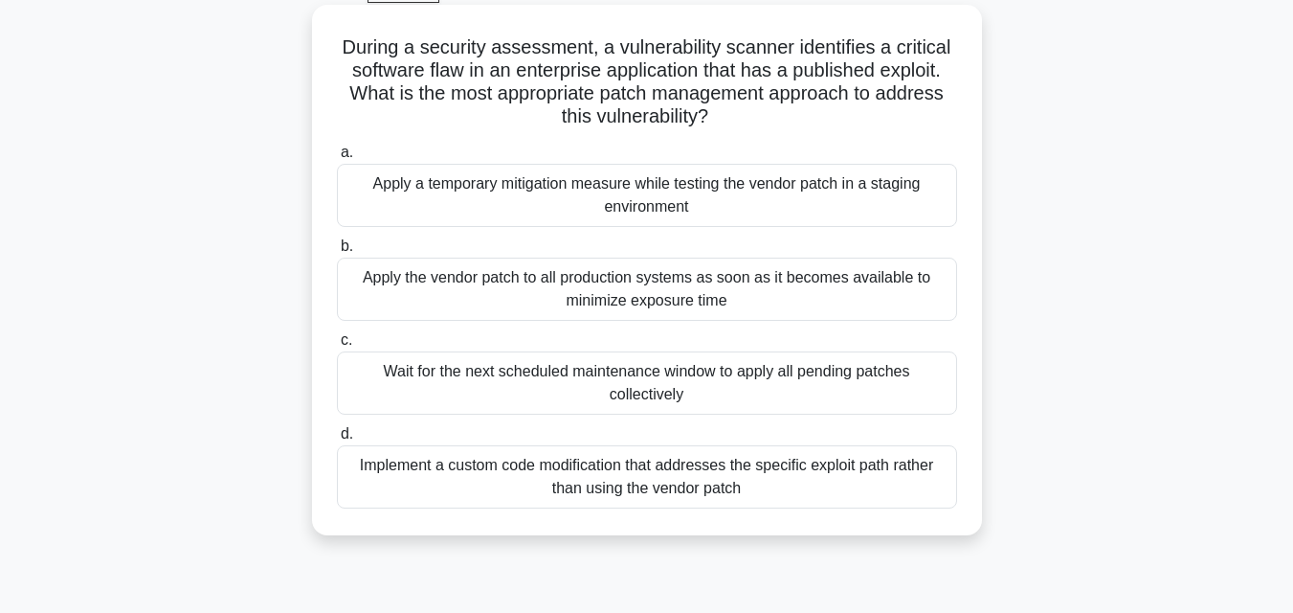
click at [434, 177] on div "Apply a temporary mitigation measure while testing the vendor patch in a stagin…" at bounding box center [647, 195] width 620 height 63
click at [337, 159] on input "a. Apply a temporary mitigation measure while testing the vendor patch in a sta…" at bounding box center [337, 152] width 0 height 12
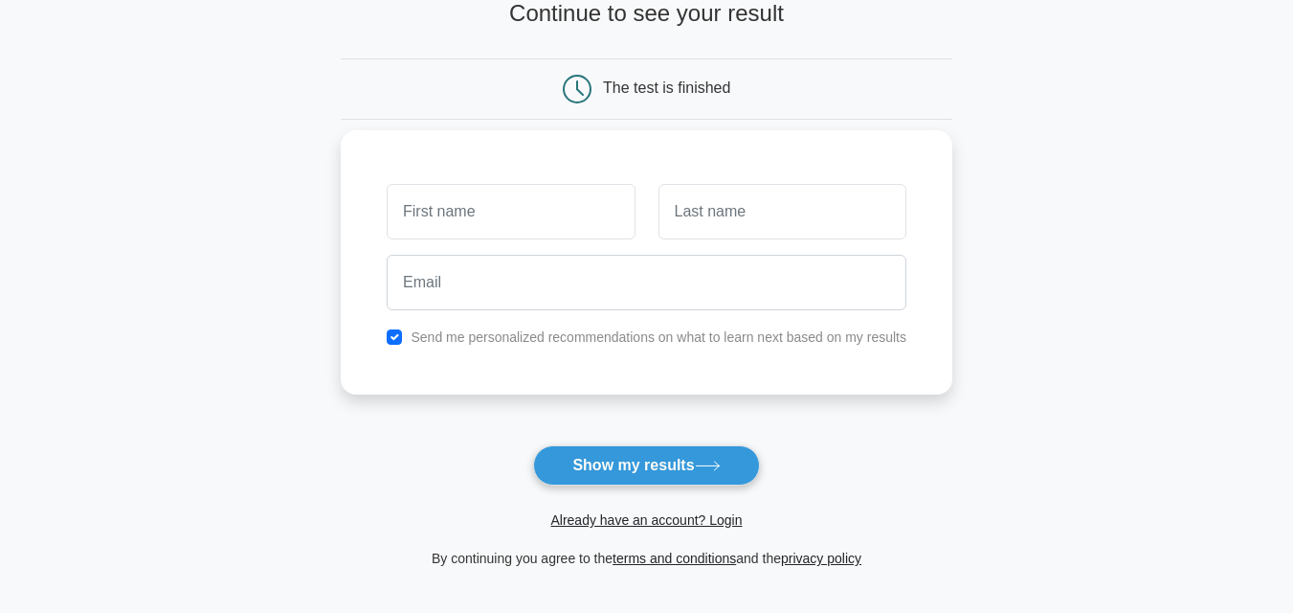
scroll to position [160, 0]
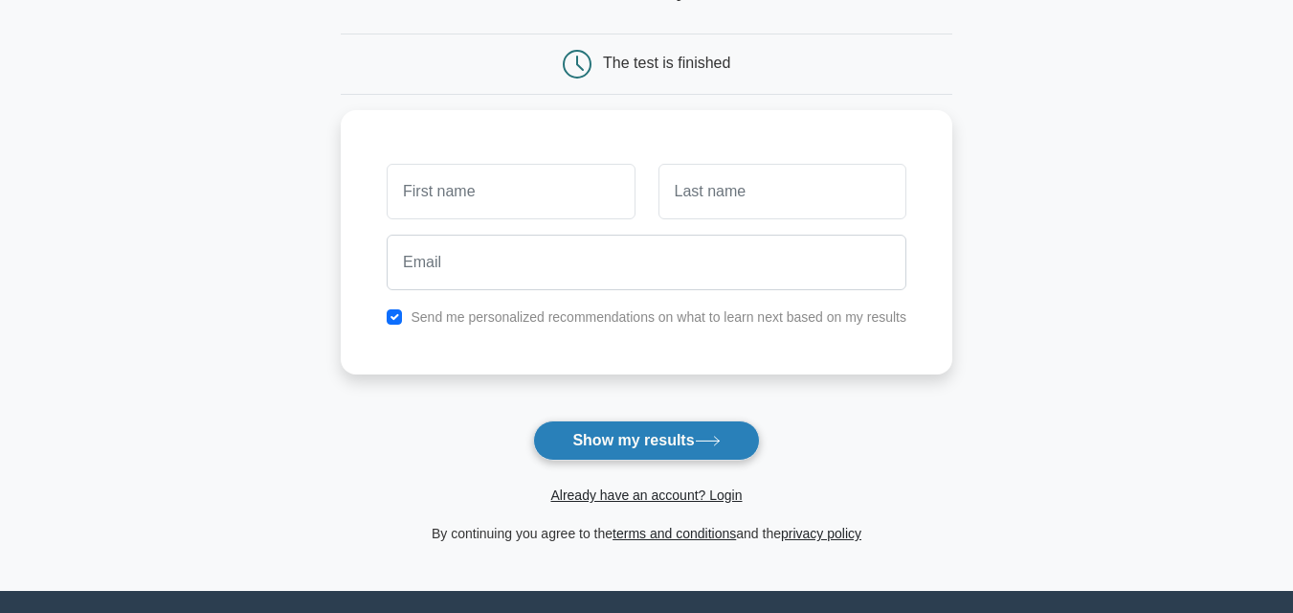
click at [674, 437] on button "Show my results" at bounding box center [646, 440] width 226 height 40
type input "someone"
click at [573, 446] on button "Show my results" at bounding box center [646, 440] width 226 height 40
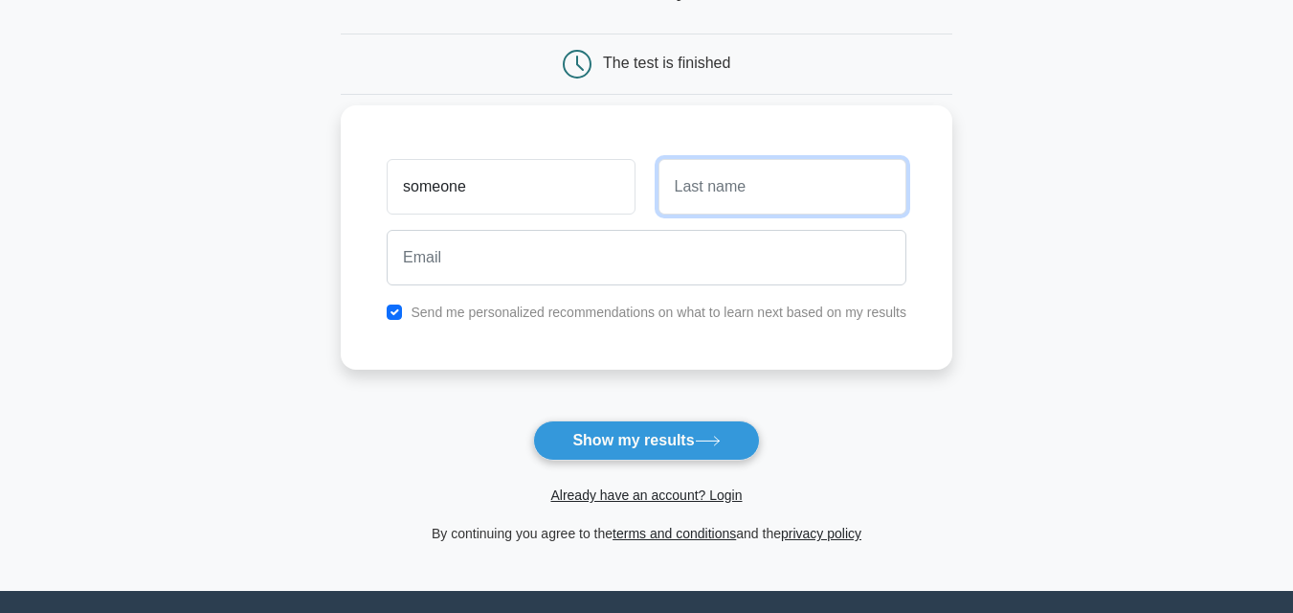
type input "b"
type input "somebody"
click at [533, 420] on button "Show my results" at bounding box center [646, 440] width 226 height 40
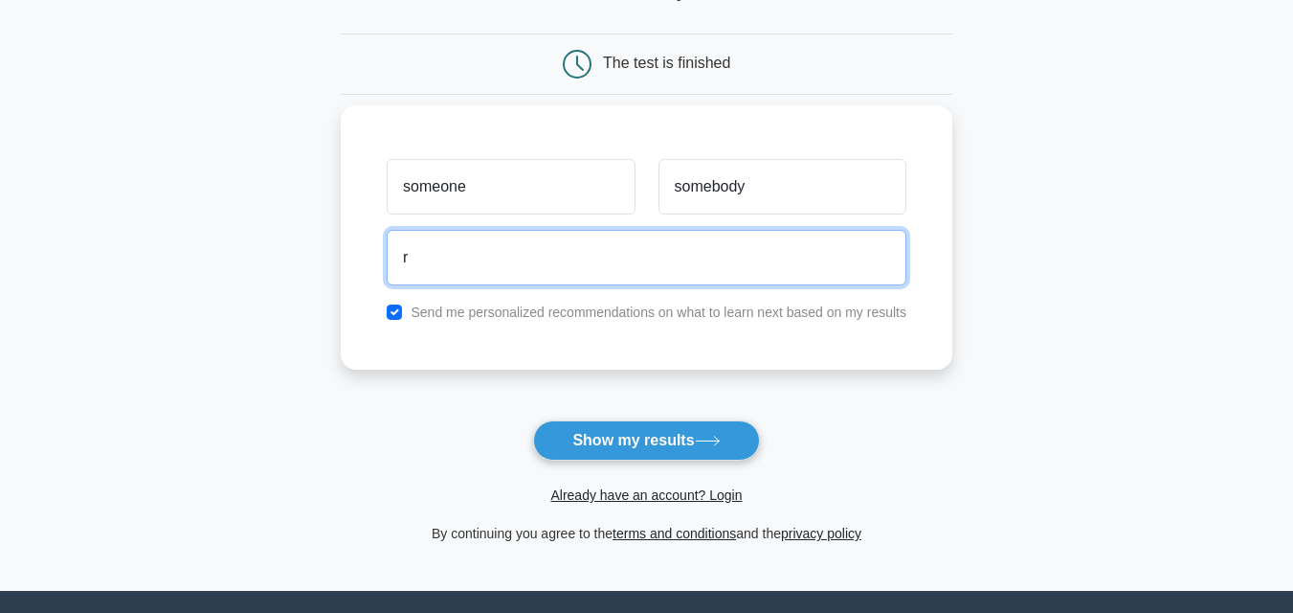
type input "[EMAIL_ADDRESS][DOMAIN_NAME]"
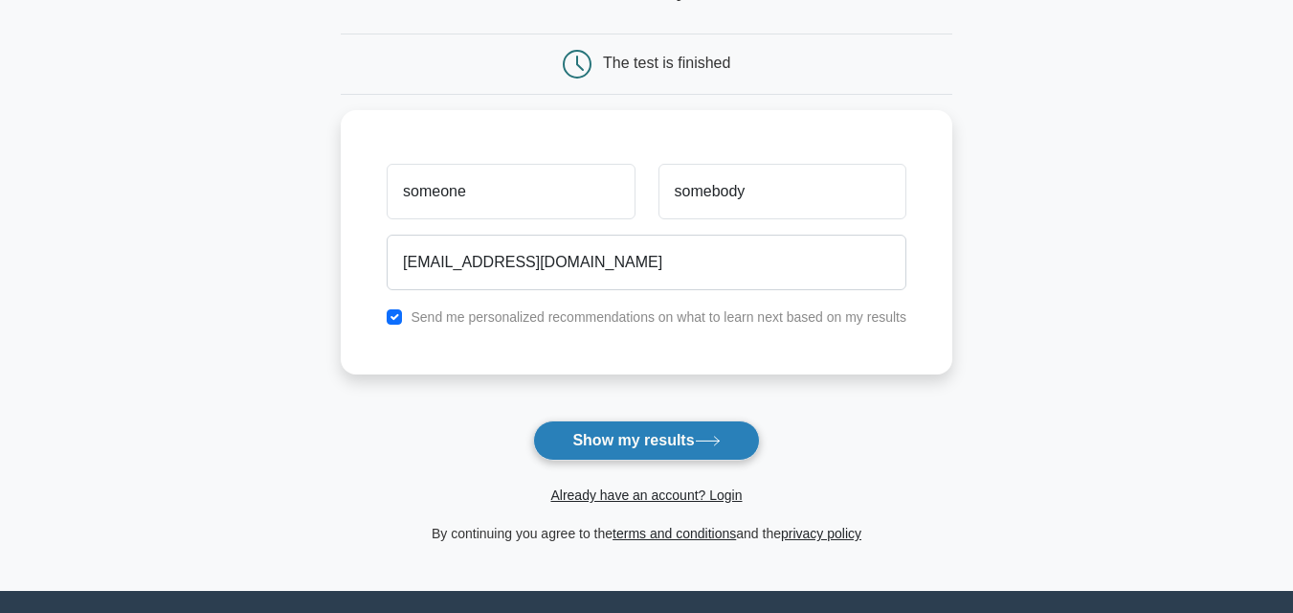
click at [643, 449] on button "Show my results" at bounding box center [646, 440] width 226 height 40
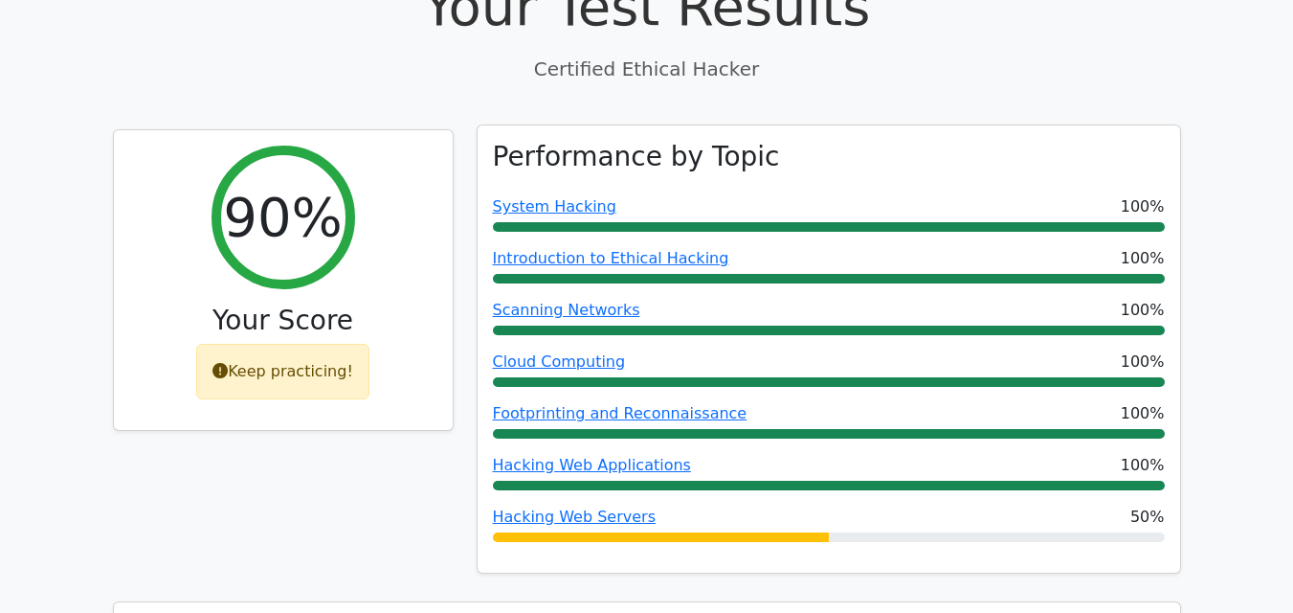
scroll to position [639, 0]
